Goal: Find specific page/section: Find specific page/section

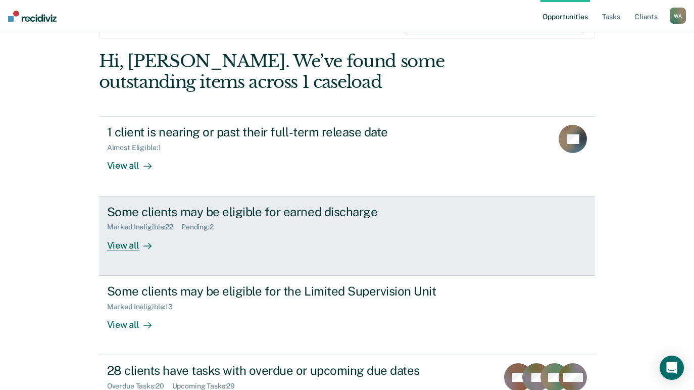
scroll to position [41, 0]
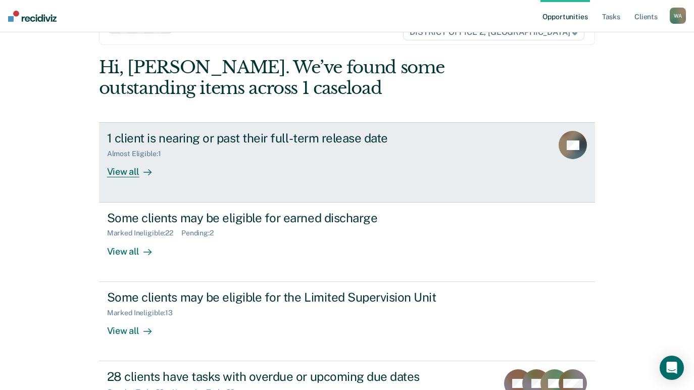
click at [123, 173] on div "View all" at bounding box center [135, 168] width 57 height 20
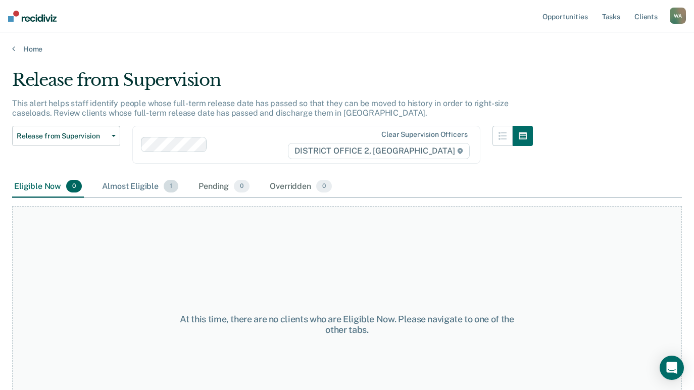
click at [130, 188] on div "Almost Eligible 1" at bounding box center [140, 187] width 80 height 22
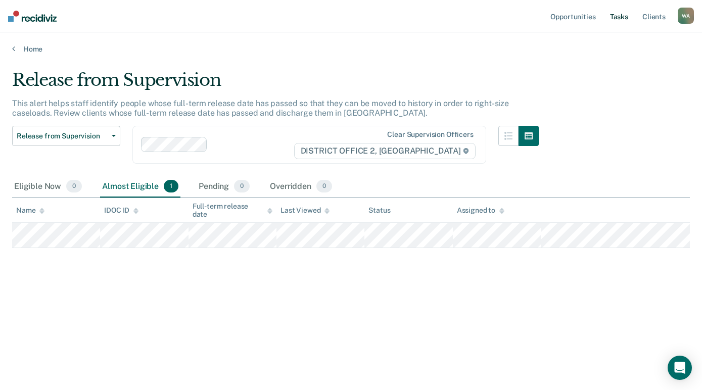
click at [616, 16] on link "Tasks" at bounding box center [619, 16] width 22 height 32
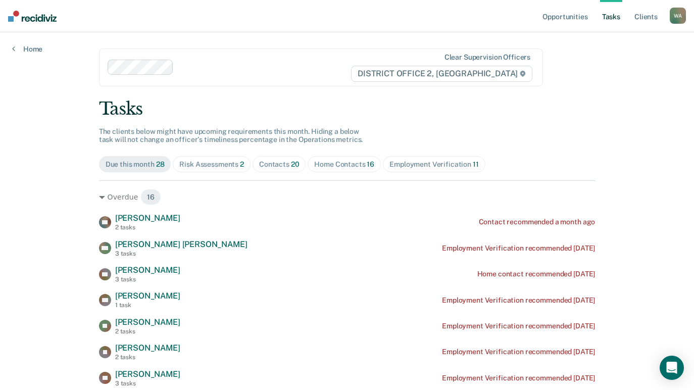
click at [336, 161] on div "Home Contacts 16" at bounding box center [344, 164] width 60 height 9
